Goal: Task Accomplishment & Management: Manage account settings

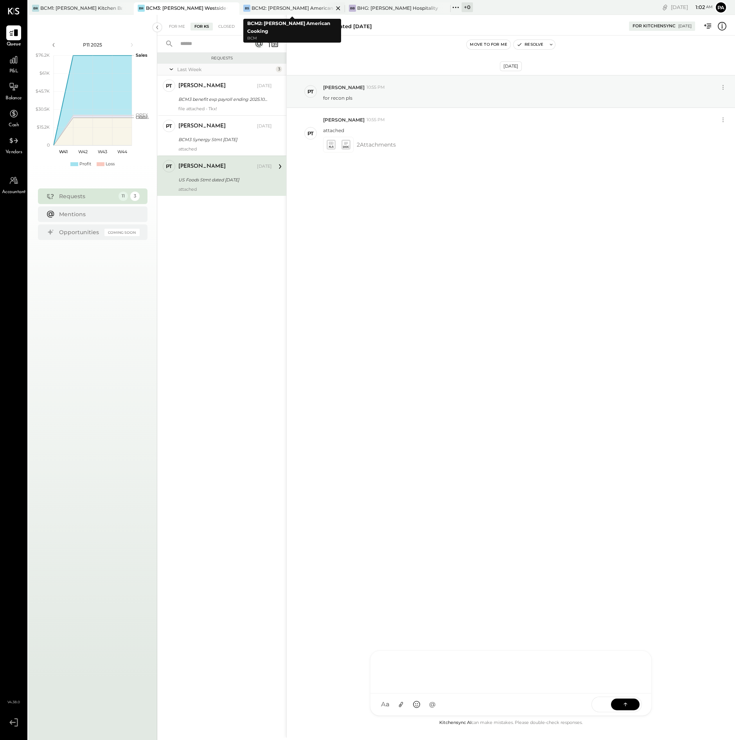
click at [298, 6] on div "BCM2: [PERSON_NAME] American Cooking" at bounding box center [292, 8] width 82 height 7
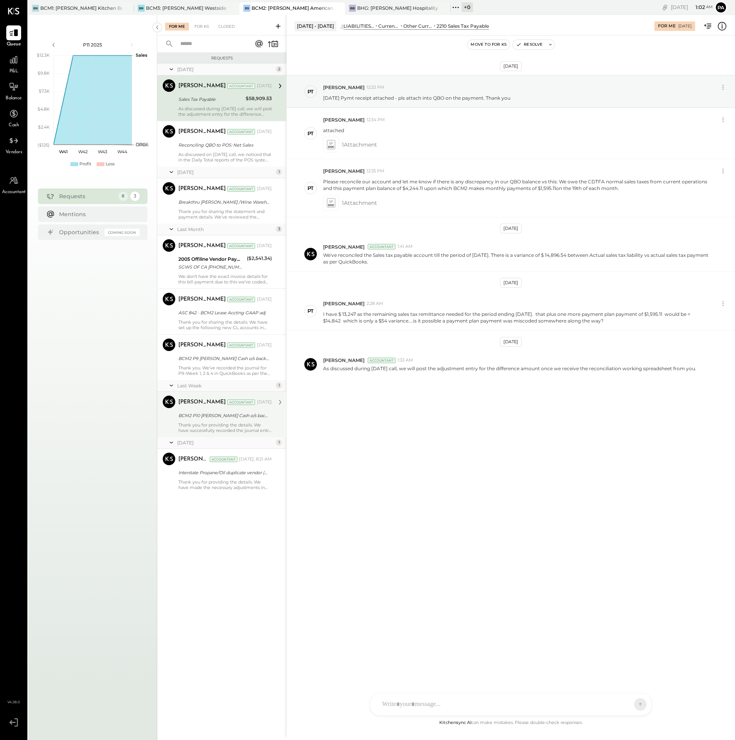
click at [226, 425] on div "Thank you for providing the details. We have successfully recorded the journal …" at bounding box center [224, 427] width 93 height 11
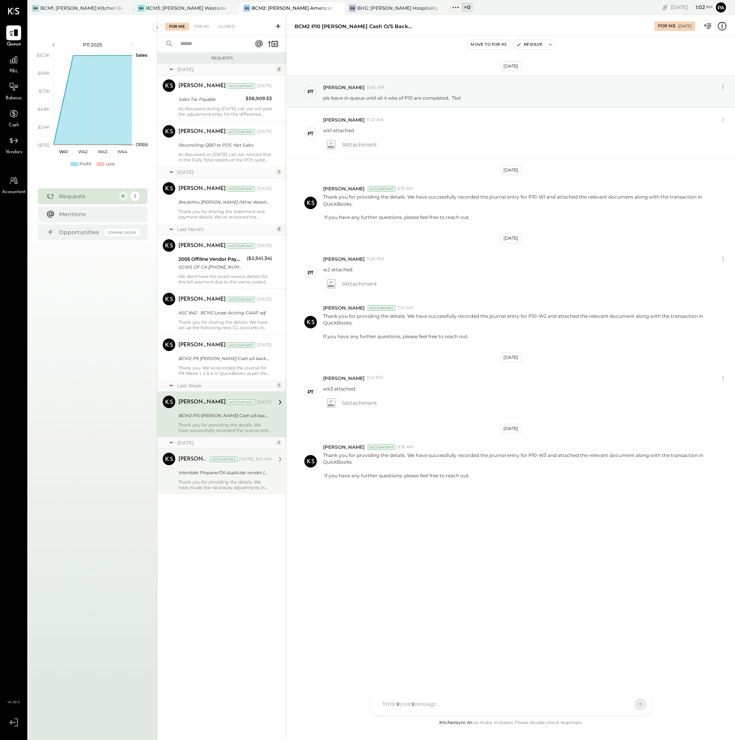
click at [230, 483] on div "Thank you for providing the details. We have made the necessary adjustments in …" at bounding box center [224, 484] width 93 height 11
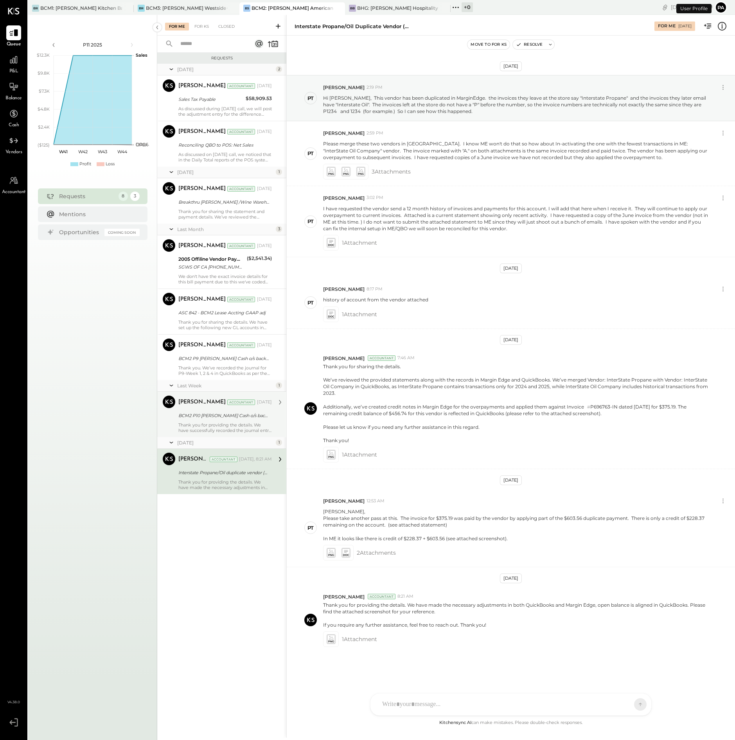
click at [723, 7] on button "Pa" at bounding box center [720, 7] width 13 height 13
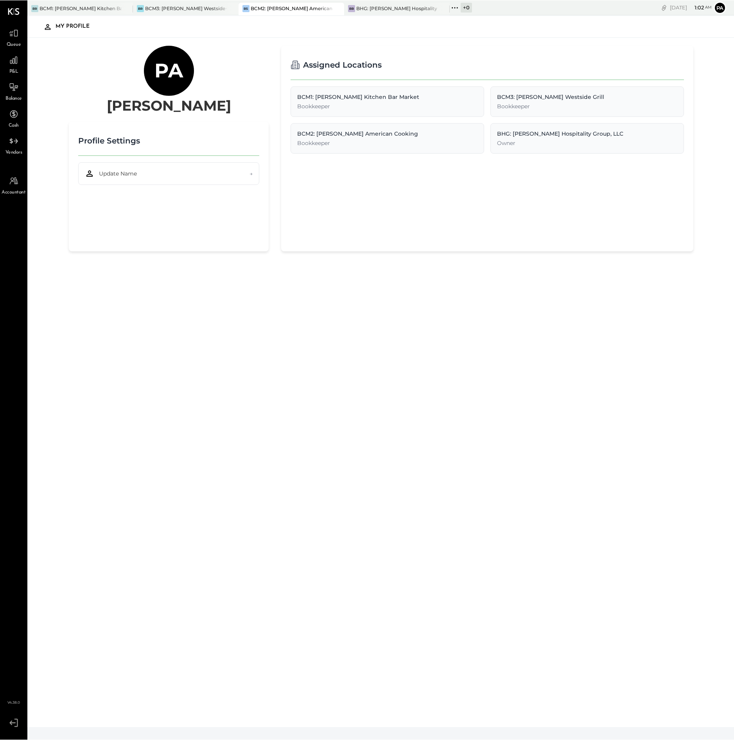
click at [13, 722] on icon at bounding box center [12, 722] width 6 height 5
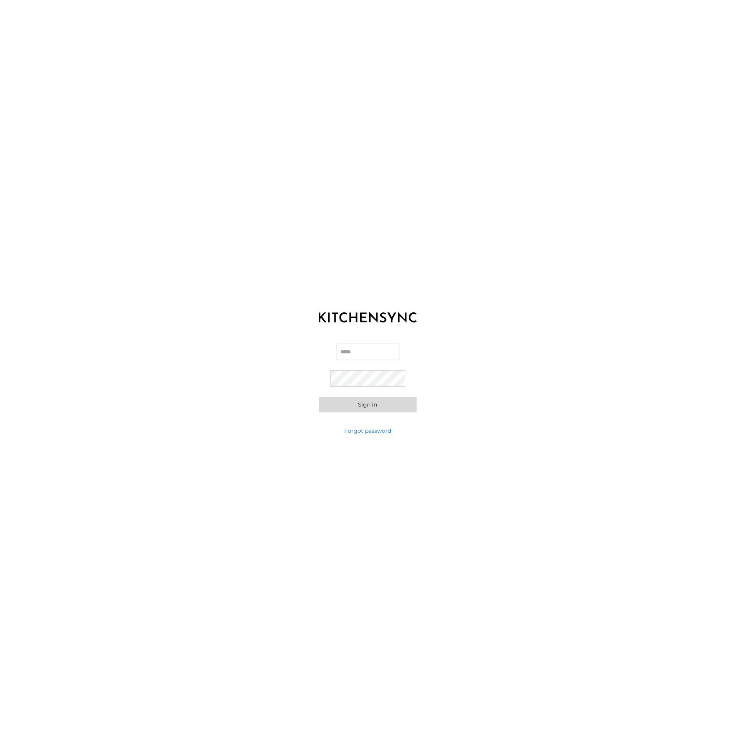
type input "**********"
